Goal: Communication & Community: Answer question/provide support

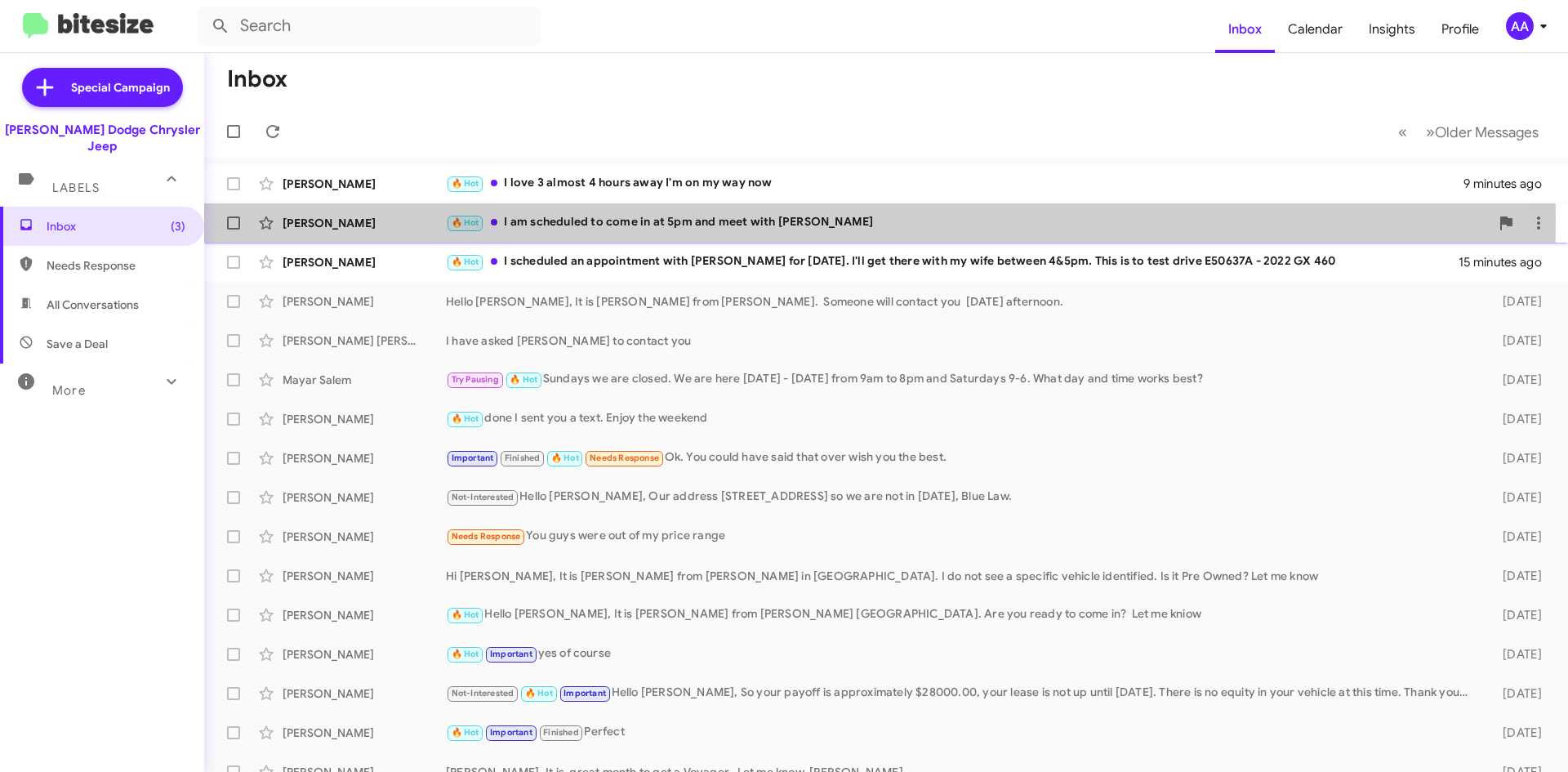
click at [609, 220] on div "🔥 Hot I am scheduled to come in at 5pm and meet with [PERSON_NAME]" at bounding box center [967, 222] width 1044 height 19
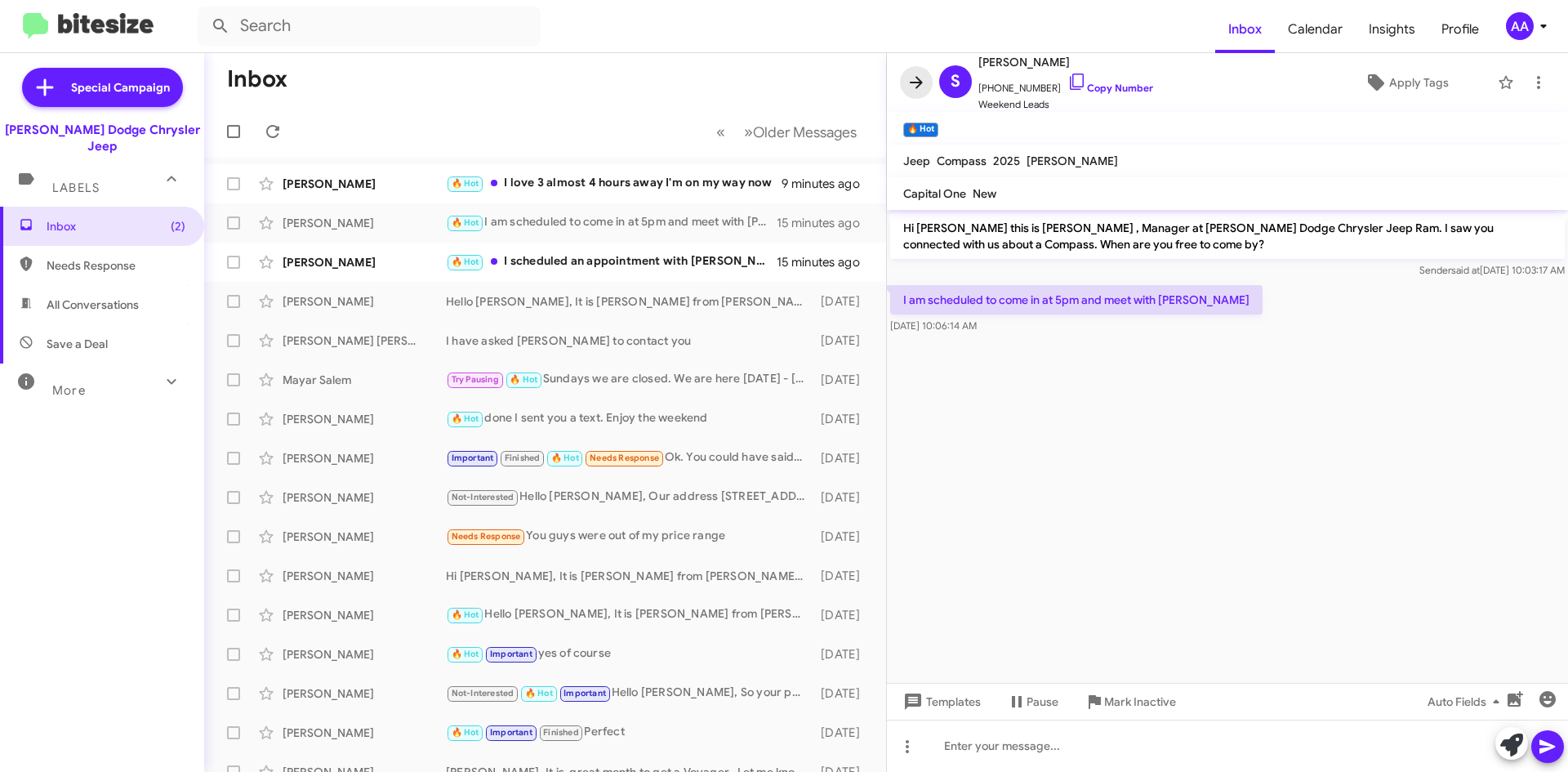
click at [920, 74] on icon at bounding box center [917, 82] width 20 height 20
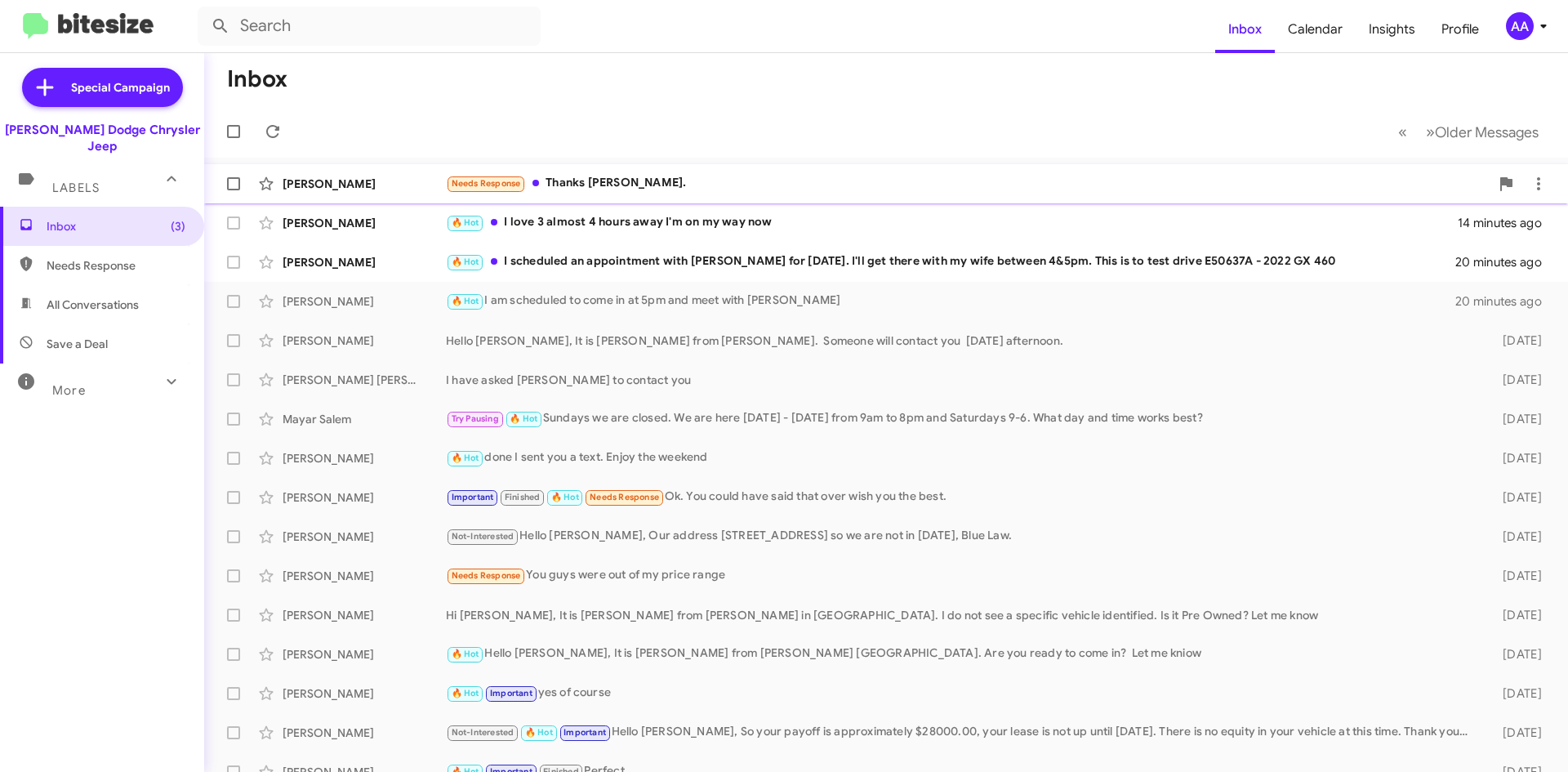
click at [652, 175] on div "Needs Response Thanks [PERSON_NAME]." at bounding box center [967, 183] width 1044 height 19
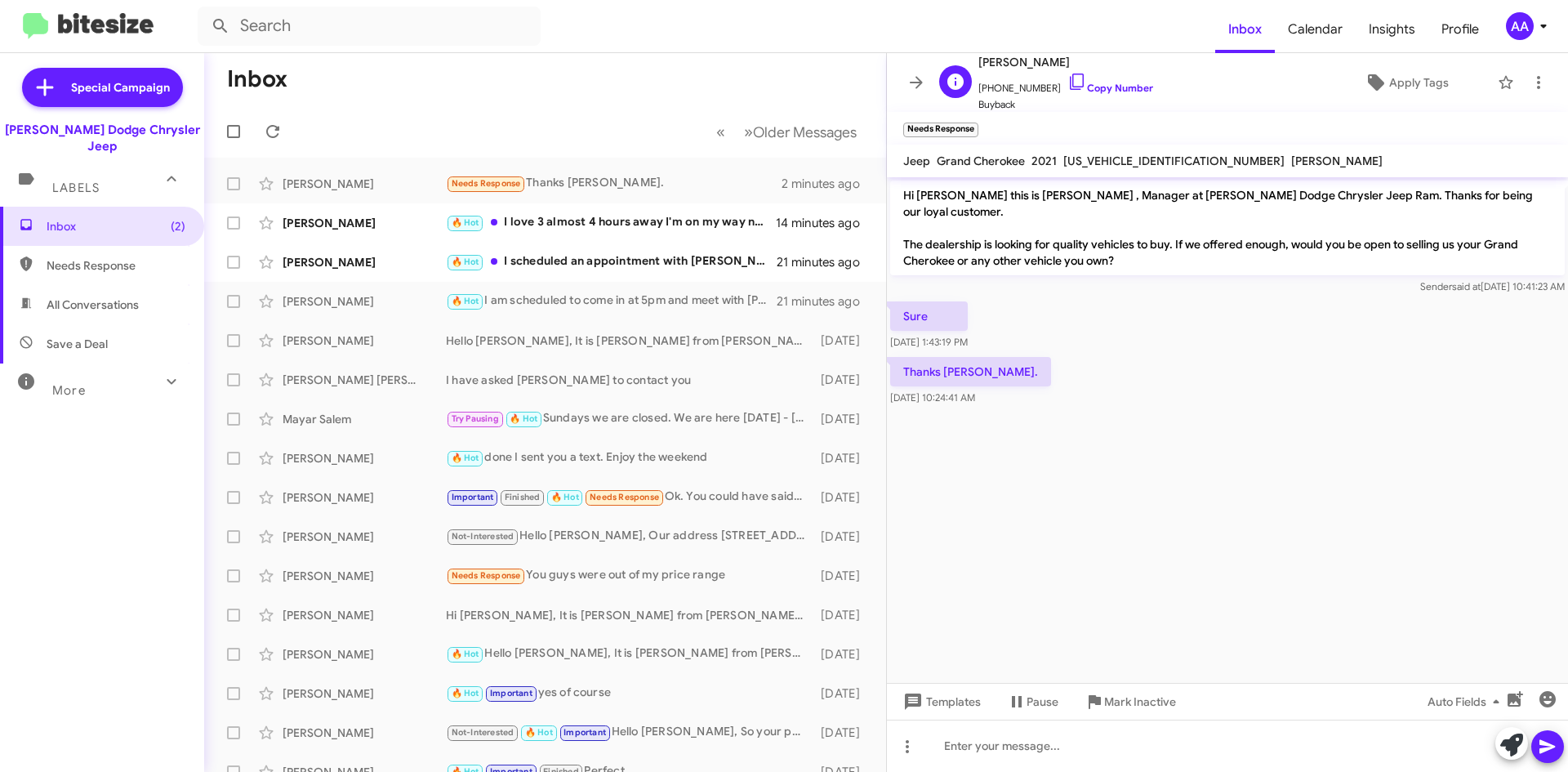
click at [932, 76] on div "P [PERSON_NAME] [PHONE_NUMBER] Copy Number Buyback" at bounding box center [1042, 82] width 220 height 61
click at [913, 81] on icon at bounding box center [916, 82] width 13 height 13
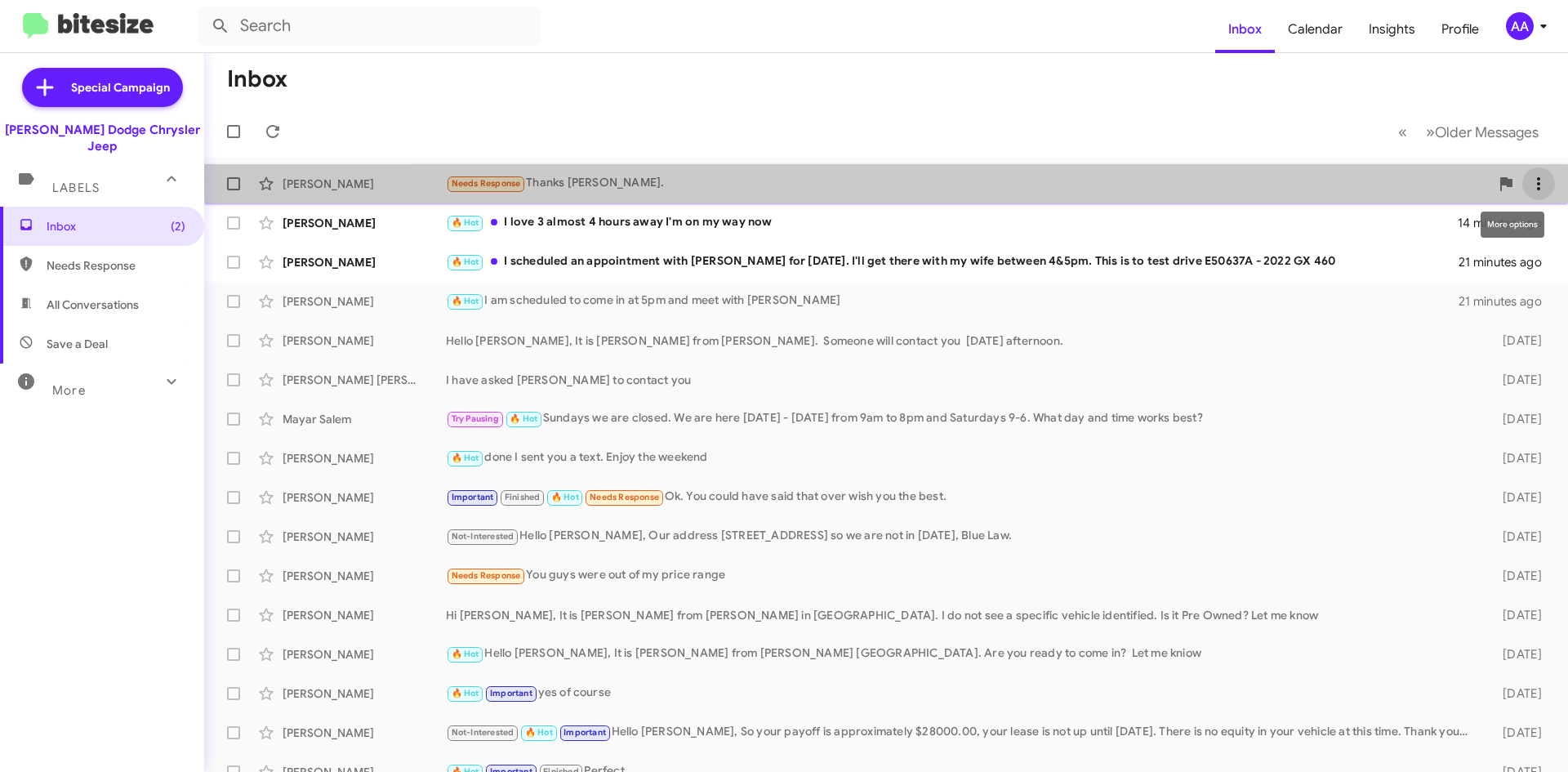
click at [1529, 180] on icon at bounding box center [1539, 184] width 20 height 20
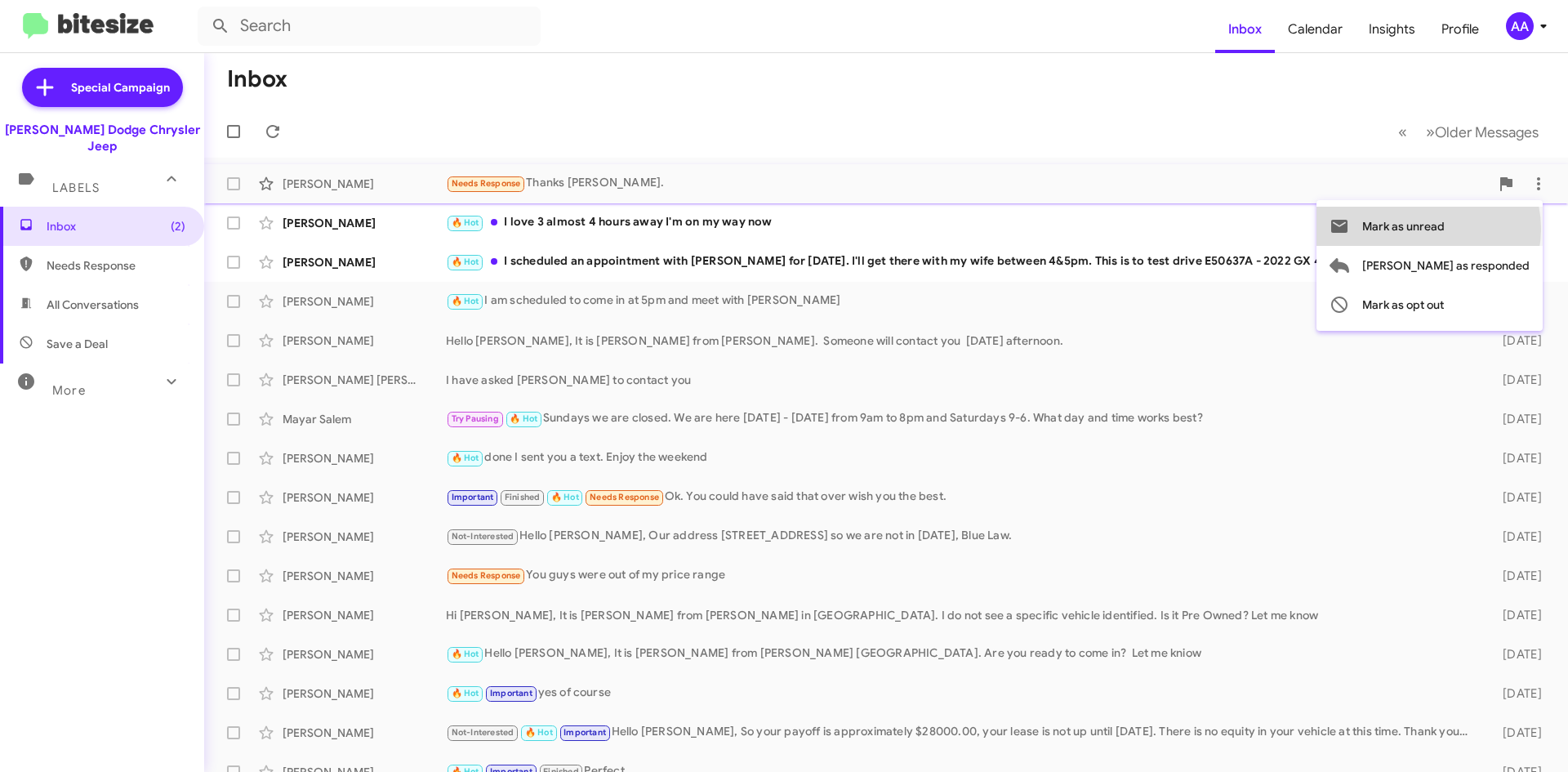
click at [1445, 229] on span "Mark as unread" at bounding box center [1403, 226] width 82 height 39
